Goal: Task Accomplishment & Management: Use online tool/utility

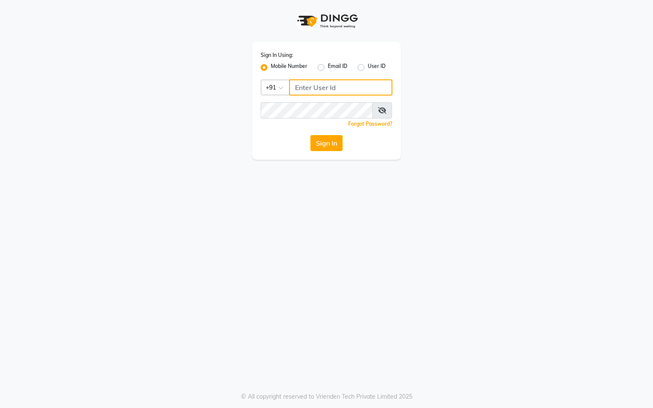
click at [328, 92] on input "Username" at bounding box center [340, 87] width 103 height 16
type input "76269672781"
click at [310, 100] on div "Sign In Using: Mobile Number Email ID User ID Country Code × [PHONE_NUMBER] Rem…" at bounding box center [326, 101] width 149 height 118
click at [320, 147] on button "Sign In" at bounding box center [326, 143] width 32 height 16
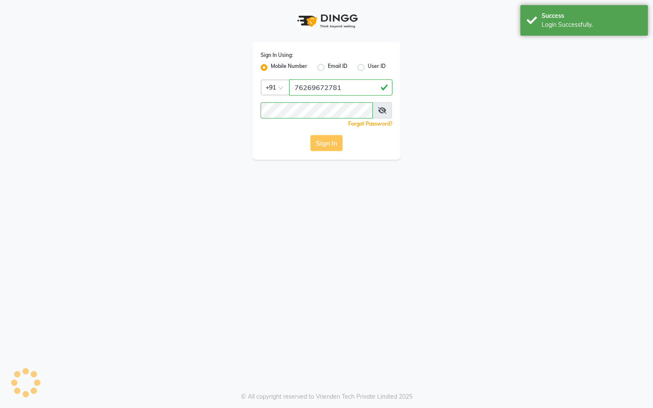
click at [264, 260] on div "Sign In Using: Mobile Number Email ID User ID Country Code × [PHONE_NUMBER] Rem…" at bounding box center [326, 204] width 653 height 408
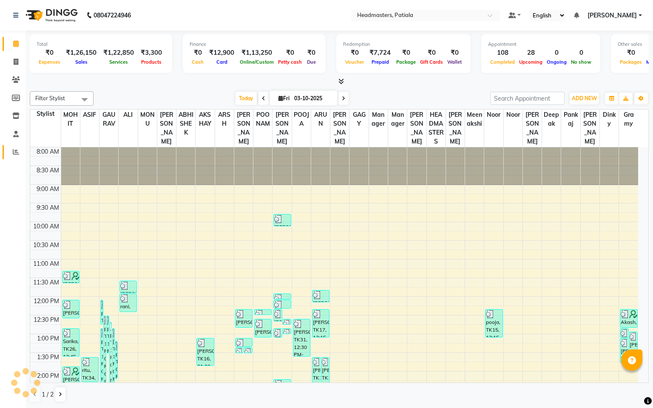
click at [15, 155] on span at bounding box center [15, 152] width 15 height 10
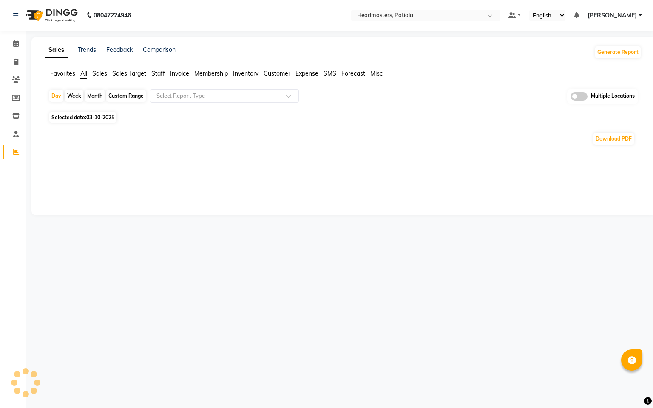
click at [156, 73] on span "Staff" at bounding box center [158, 74] width 14 height 8
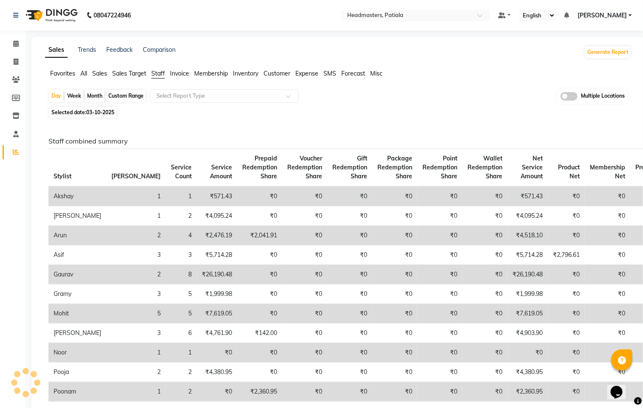
click at [101, 113] on span "03-10-2025" at bounding box center [100, 112] width 28 height 6
select select "10"
select select "2025"
click at [105, 110] on span "03-10-2025" at bounding box center [100, 112] width 28 height 6
select select "10"
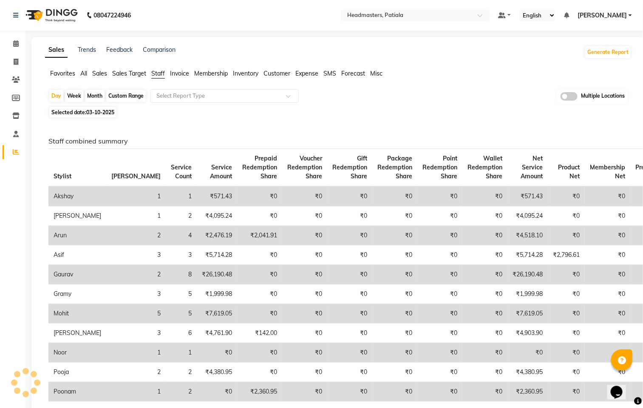
select select "2025"
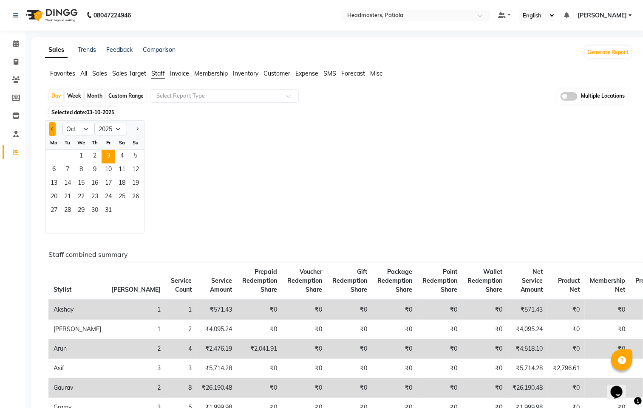
click at [50, 128] on button "Previous month" at bounding box center [52, 129] width 7 height 14
select select "9"
click at [71, 212] on span "30" at bounding box center [68, 211] width 14 height 14
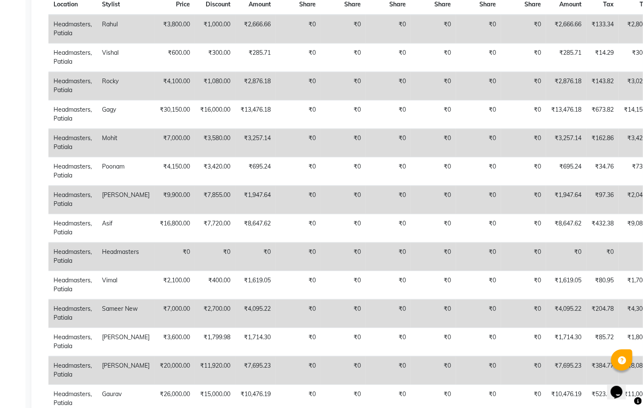
scroll to position [675, 0]
